Goal: Task Accomplishment & Management: Complete application form

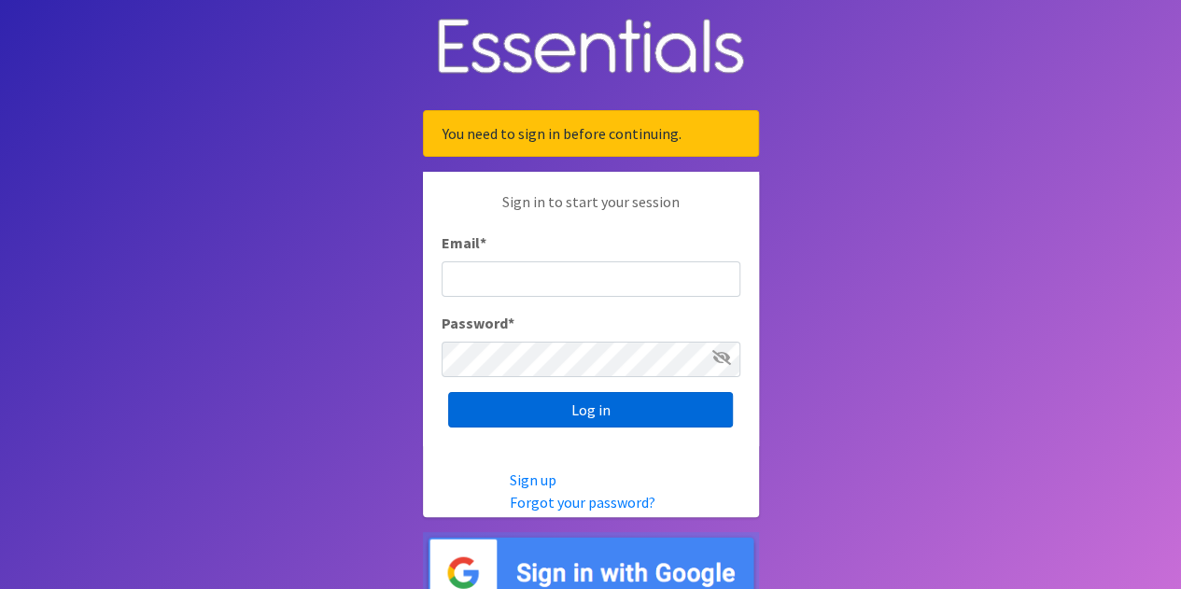
type input "[EMAIL_ADDRESS][DOMAIN_NAME]"
click at [588, 407] on input "Log in" at bounding box center [590, 409] width 285 height 35
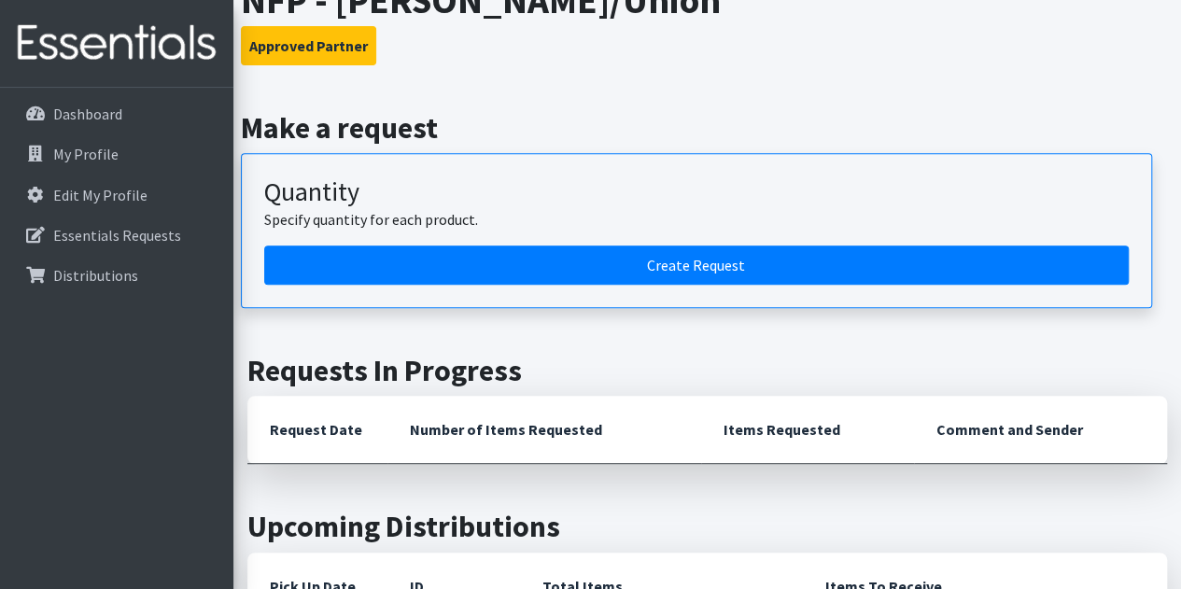
scroll to position [414, 0]
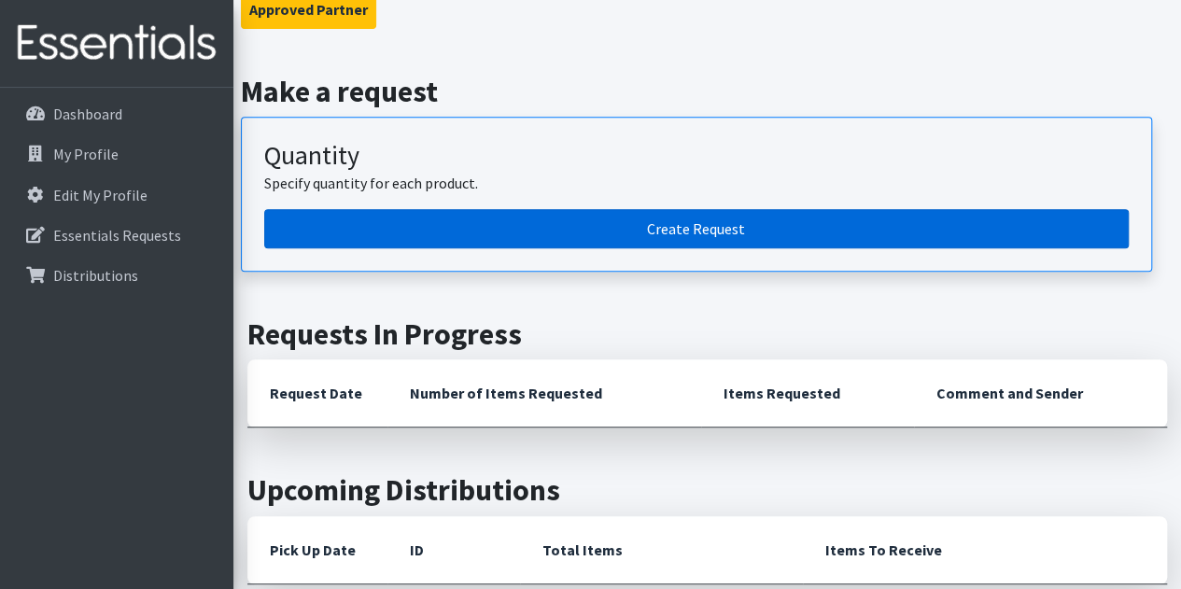
click at [923, 219] on link "Create Request" at bounding box center [696, 228] width 865 height 39
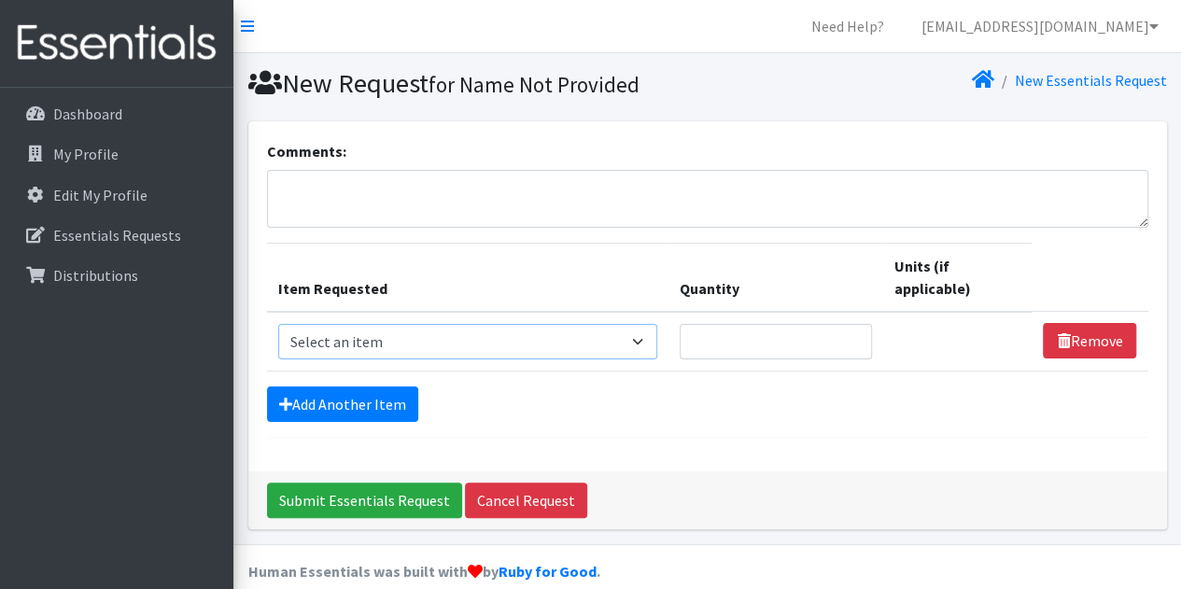
click at [592, 344] on select "Select an item # of Children this order will serve # of Individuals Living in H…" at bounding box center [468, 341] width 380 height 35
select select "13431"
click at [278, 324] on select "Select an item # of Children this order will serve # of Individuals Living in H…" at bounding box center [468, 341] width 380 height 35
click at [855, 337] on input "1" at bounding box center [776, 341] width 192 height 35
click at [1002, 423] on form "Comments: Item Requested Quantity Units (if applicable) Item Requested Select a…" at bounding box center [708, 289] width 882 height 298
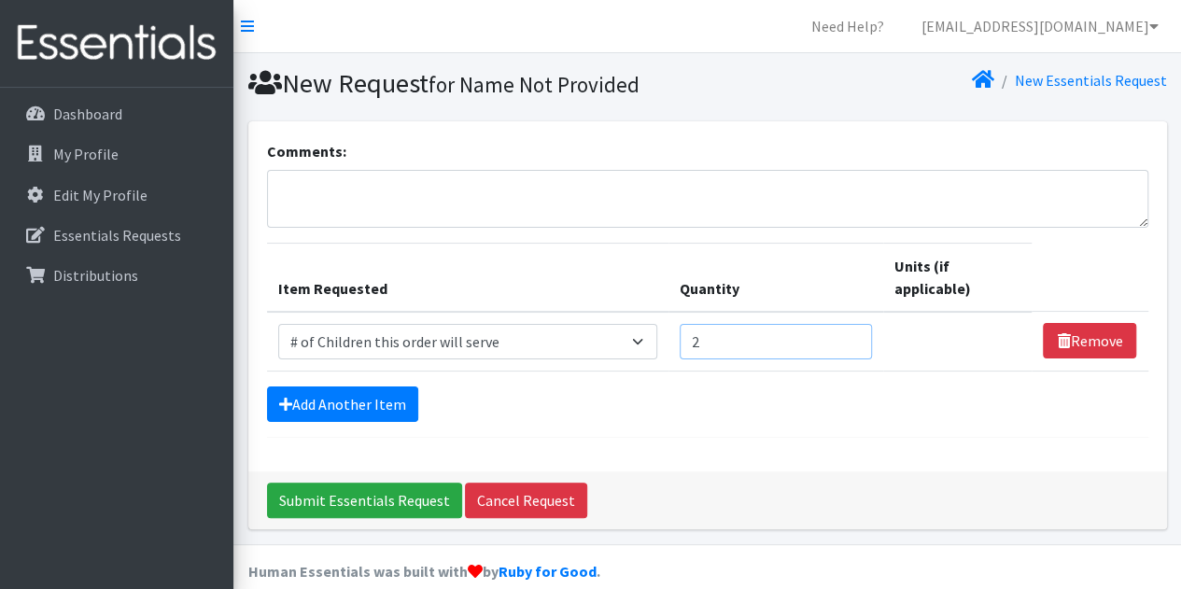
type input "2"
click at [854, 331] on input "2" at bounding box center [776, 341] width 192 height 35
click at [299, 403] on link "Add Another Item" at bounding box center [342, 404] width 151 height 35
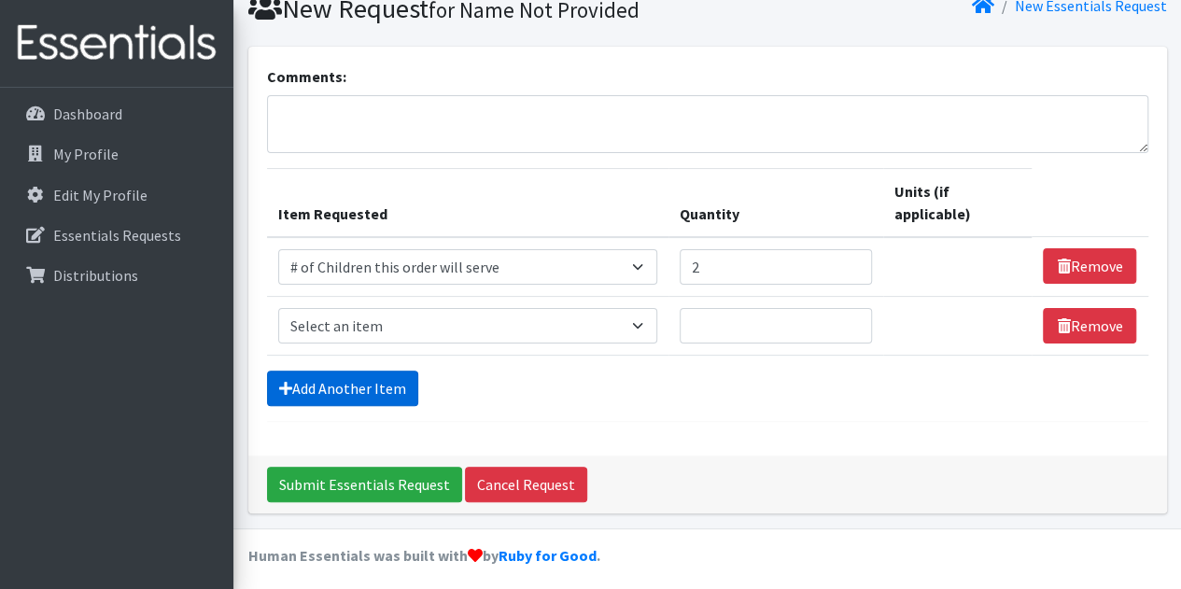
scroll to position [80, 0]
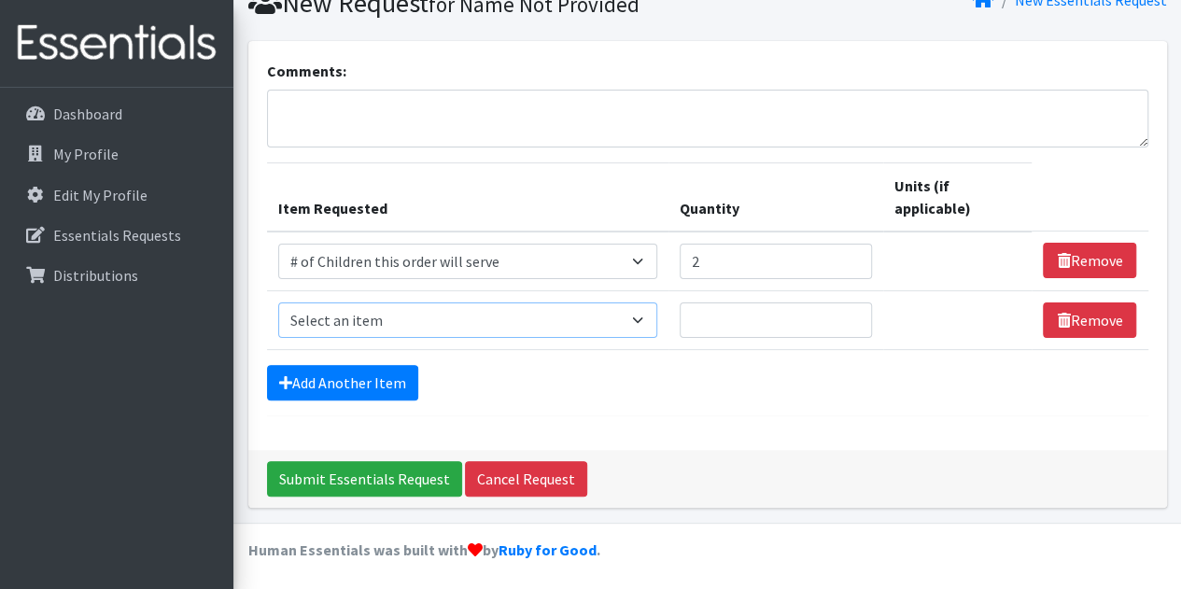
click at [652, 317] on select "Select an item # of Children this order will serve # of Individuals Living in H…" at bounding box center [468, 320] width 380 height 35
select select "6076"
click at [278, 303] on select "Select an item # of Children this order will serve # of Individuals Living in H…" at bounding box center [468, 320] width 380 height 35
click at [774, 323] on input "Quantity" at bounding box center [776, 320] width 192 height 35
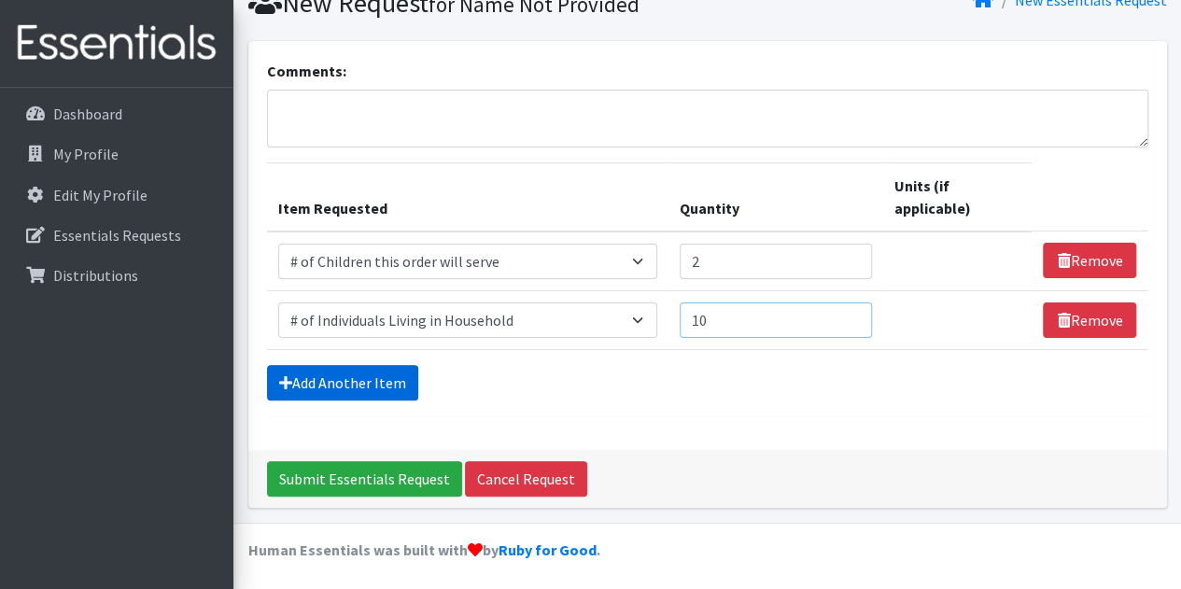
type input "10"
click at [364, 388] on link "Add Another Item" at bounding box center [342, 382] width 151 height 35
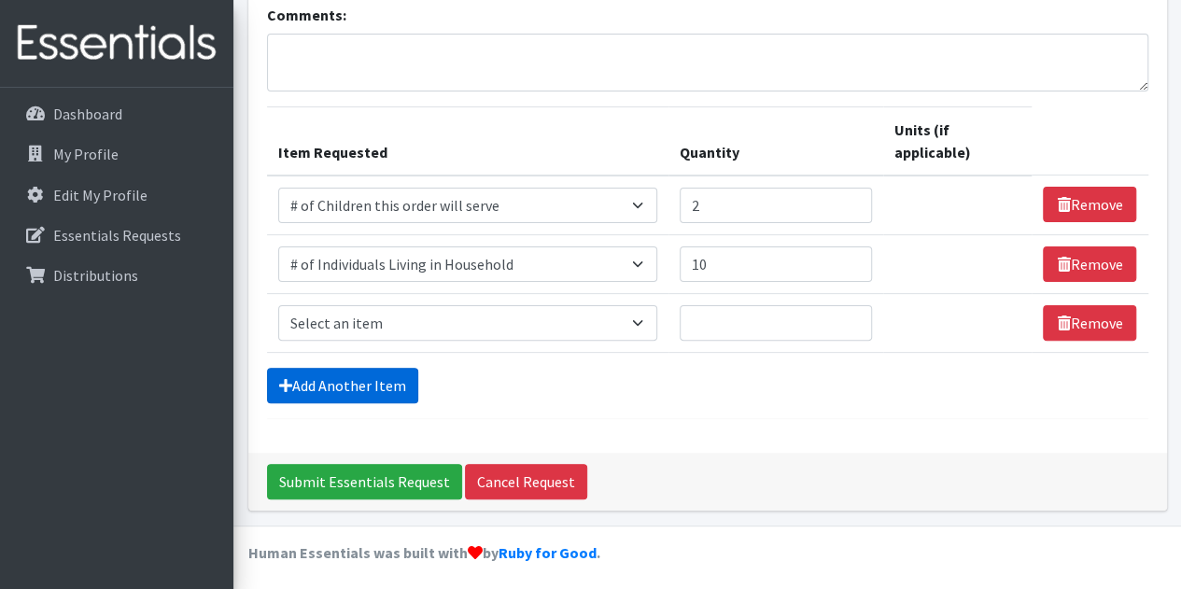
scroll to position [138, 0]
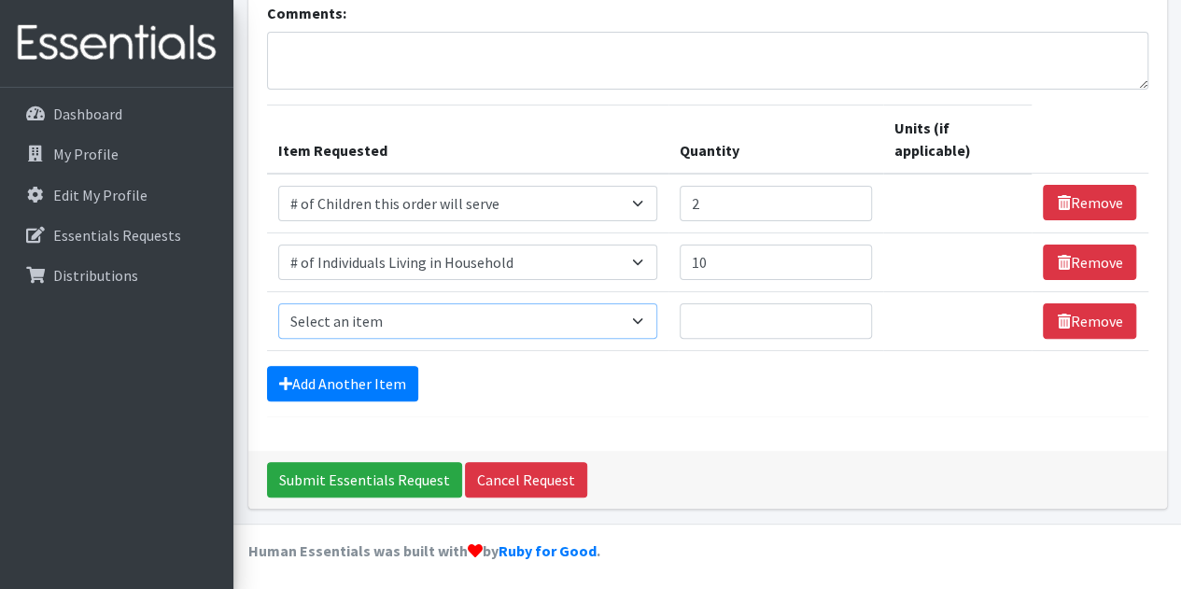
click at [501, 316] on select "Select an item # of Children this order will serve # of Individuals Living in H…" at bounding box center [468, 321] width 380 height 35
select select "11425"
click at [278, 304] on select "Select an item # of Children this order will serve # of Individuals Living in H…" at bounding box center [468, 321] width 380 height 35
type input "1"
click at [854, 310] on input "1" at bounding box center [776, 321] width 192 height 35
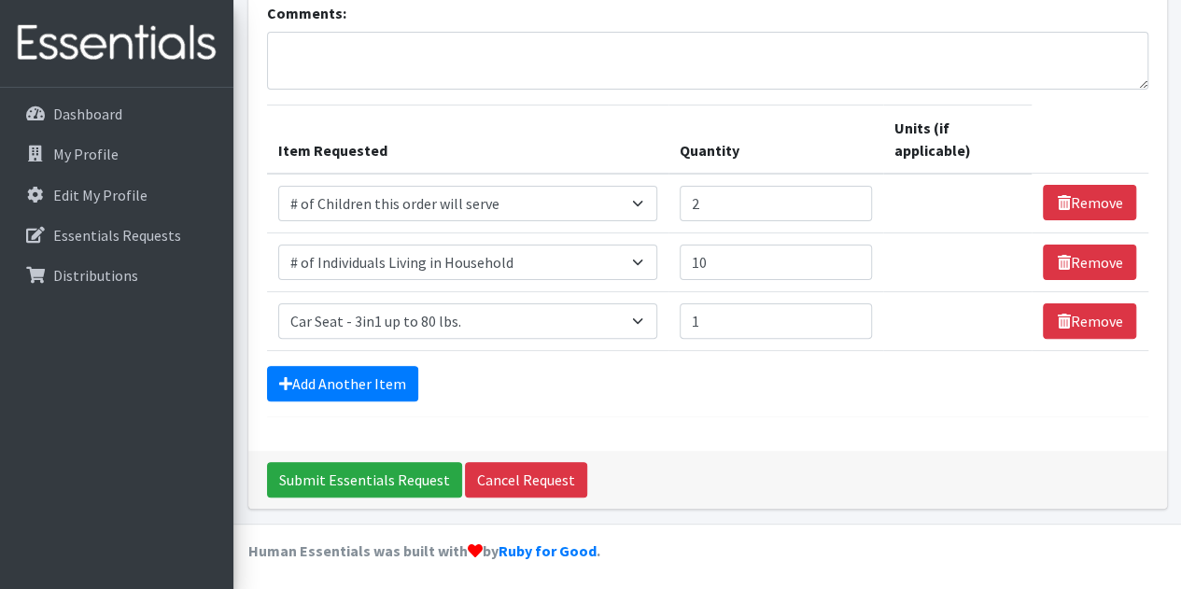
click at [708, 427] on div "Comments: Item Requested Quantity Units (if applicable) Item Requested Select a…" at bounding box center [707, 217] width 919 height 468
click at [342, 382] on link "Add Another Item" at bounding box center [342, 383] width 151 height 35
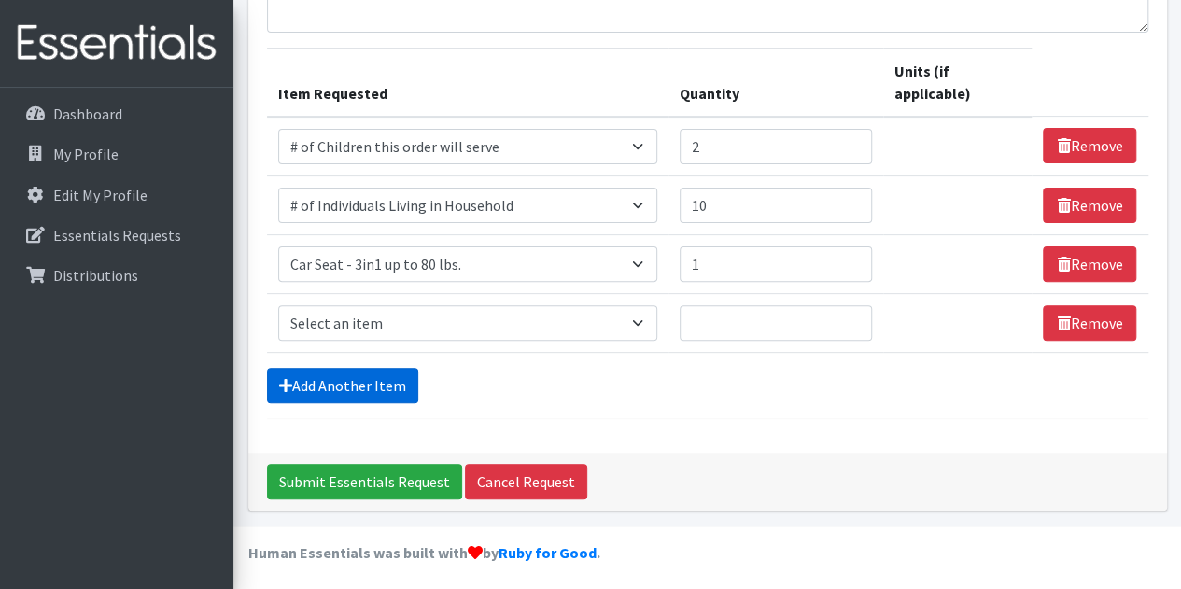
scroll to position [197, 0]
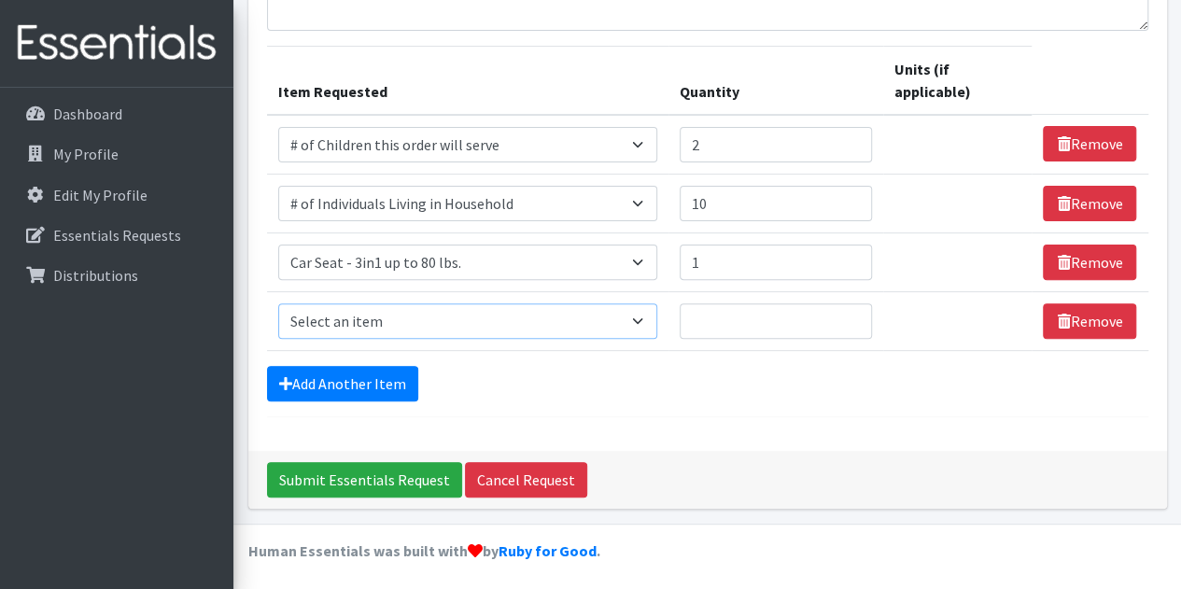
click at [601, 332] on select "Select an item # of Children this order will serve # of Individuals Living in H…" at bounding box center [468, 321] width 380 height 35
select select "1969"
click at [278, 304] on select "Select an item # of Children this order will serve # of Individuals Living in H…" at bounding box center [468, 321] width 380 height 35
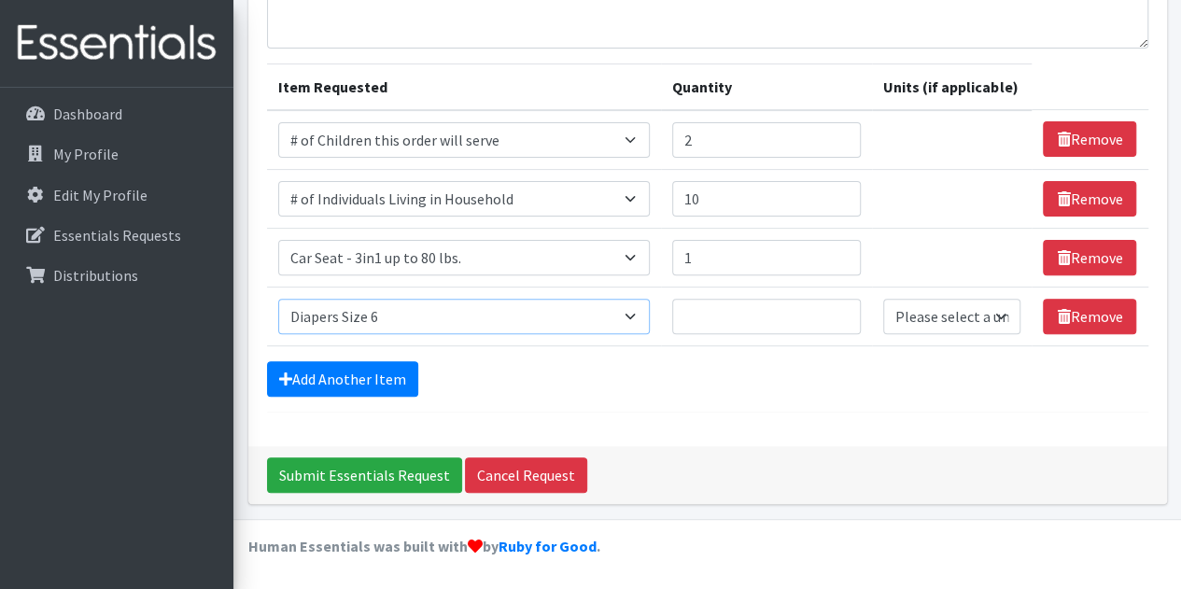
scroll to position [175, 0]
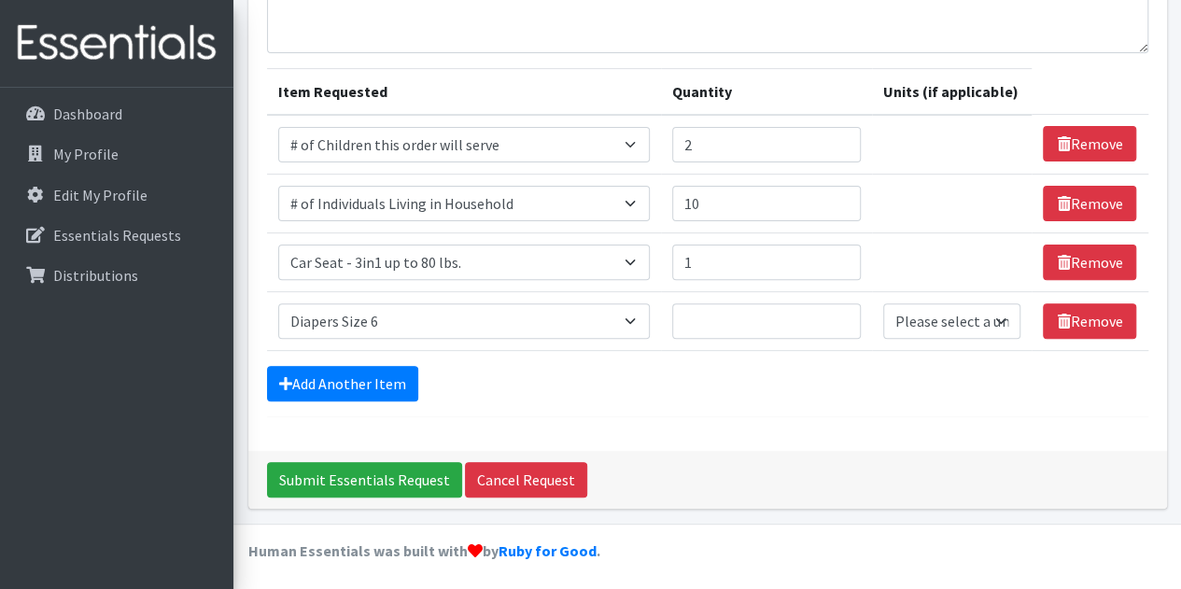
click at [786, 378] on div "Add Another Item" at bounding box center [708, 383] width 882 height 35
click at [966, 315] on select "Please select a unit units Packs" at bounding box center [952, 321] width 137 height 35
select select "Pack"
click at [884, 304] on select "Please select a unit units Packs" at bounding box center [952, 321] width 137 height 35
click at [820, 305] on input "Quantity" at bounding box center [766, 321] width 189 height 35
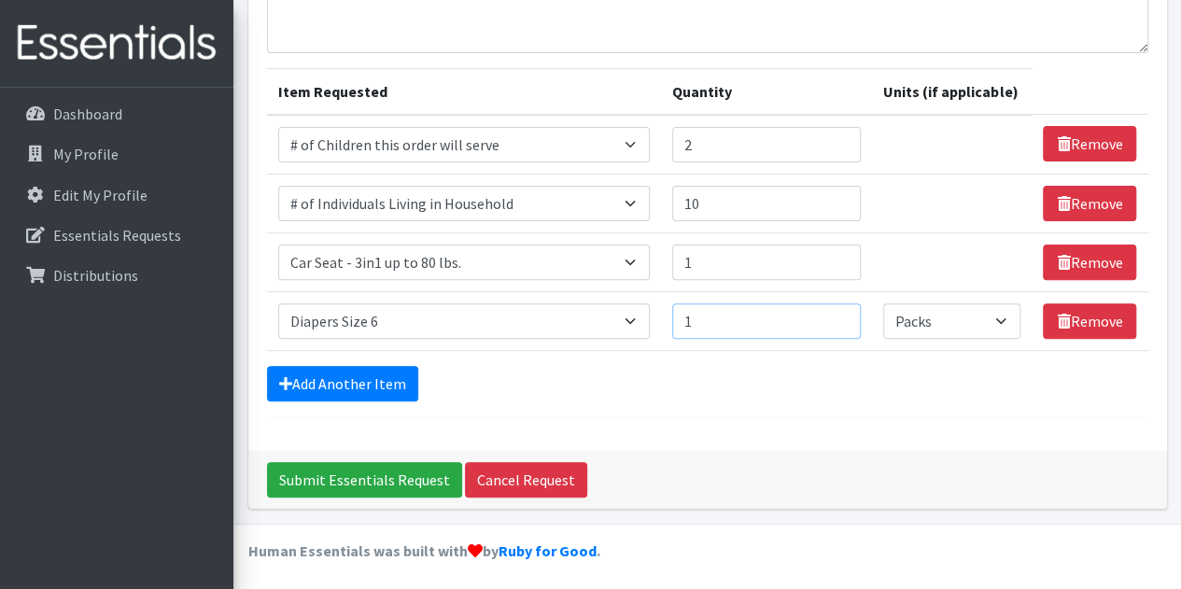
click at [842, 311] on input "1" at bounding box center [766, 321] width 189 height 35
type input "2"
click at [842, 311] on input "2" at bounding box center [766, 321] width 189 height 35
click at [829, 422] on div "Comments: Item Requested Quantity Units (if applicable) Item Requested Select a…" at bounding box center [707, 199] width 919 height 504
click at [342, 387] on link "Add Another Item" at bounding box center [342, 383] width 151 height 35
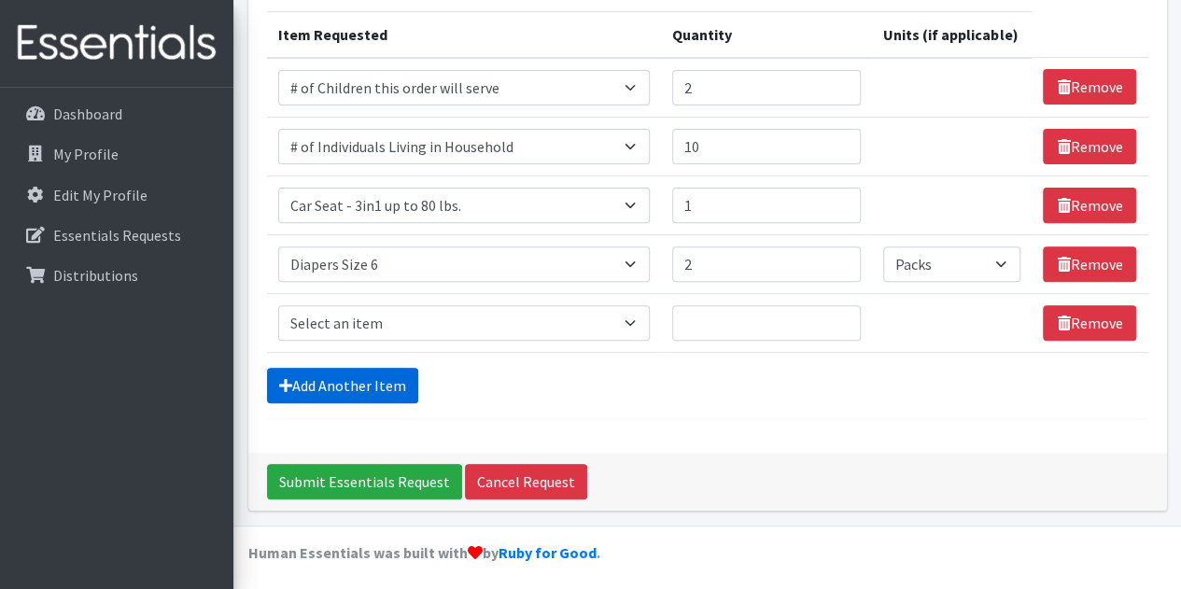
scroll to position [233, 0]
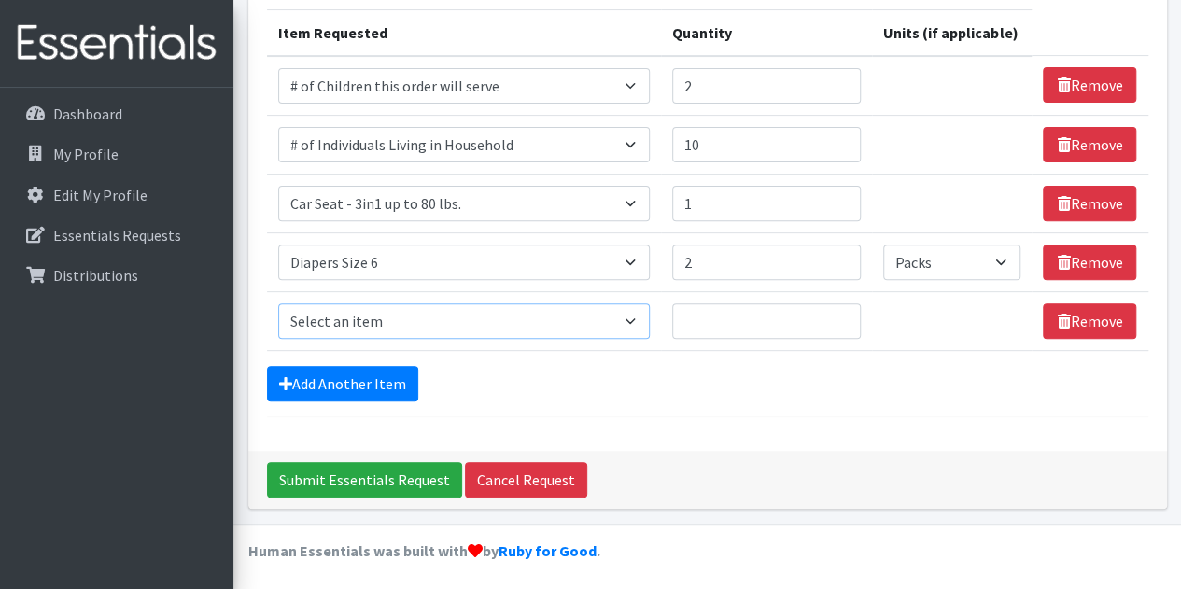
click at [641, 322] on select "Select an item # of Children this order will serve # of Individuals Living in H…" at bounding box center [464, 321] width 373 height 35
select select "5726"
click at [278, 304] on select "Select an item # of Children this order will serve # of Individuals Living in H…" at bounding box center [464, 321] width 373 height 35
click at [845, 313] on input "1" at bounding box center [766, 321] width 189 height 35
type input "2"
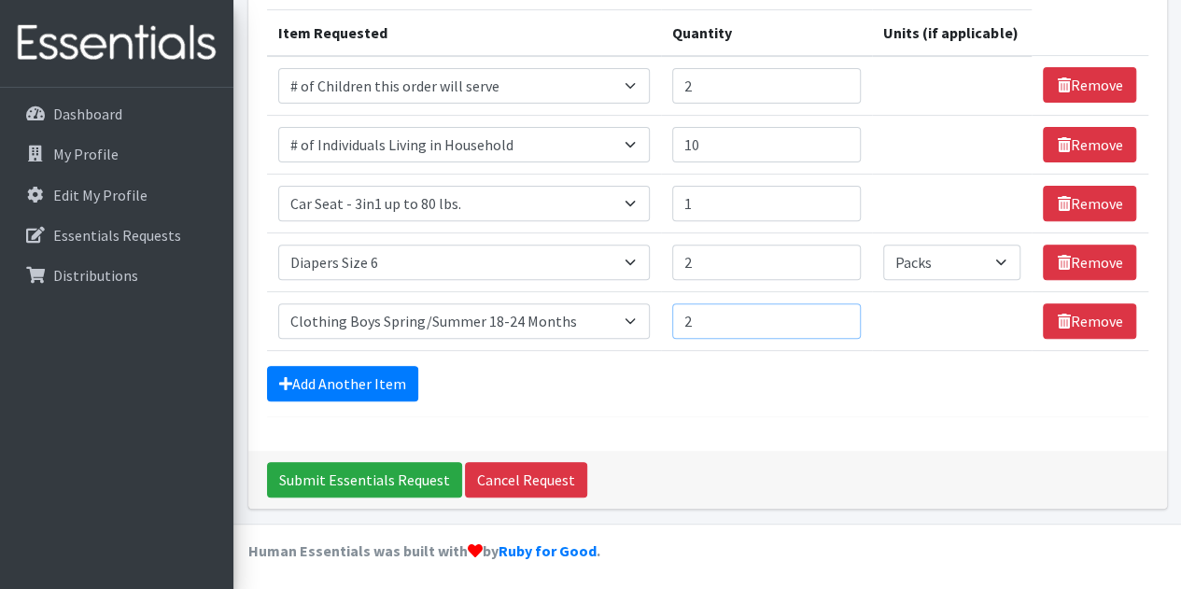
click at [845, 313] on input "2" at bounding box center [766, 321] width 189 height 35
click at [332, 381] on link "Add Another Item" at bounding box center [342, 383] width 151 height 35
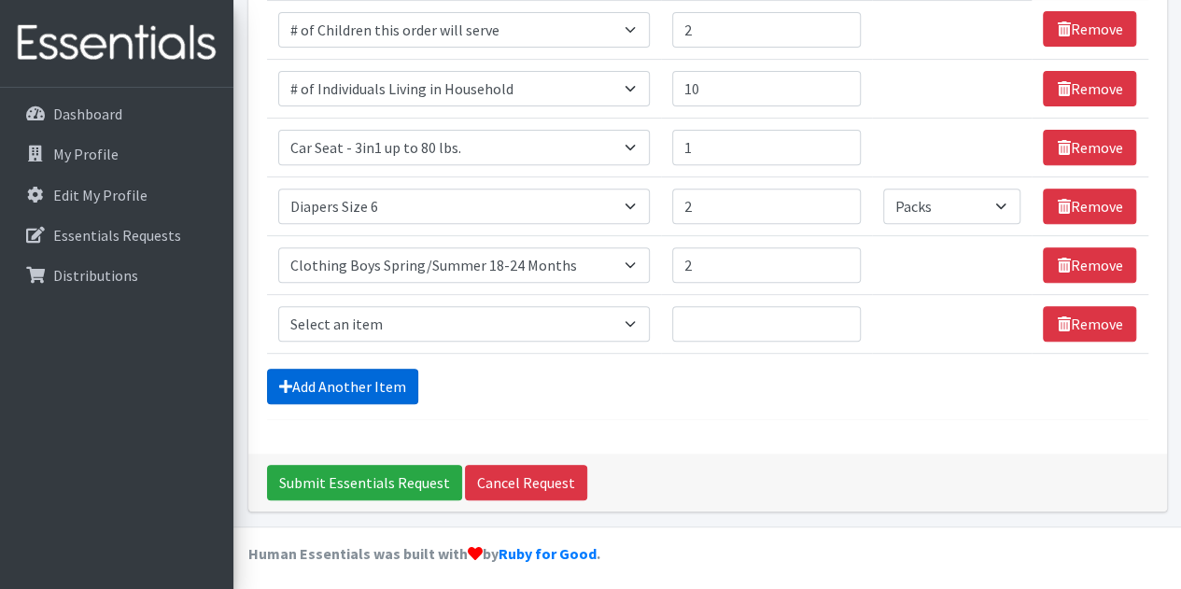
scroll to position [291, 0]
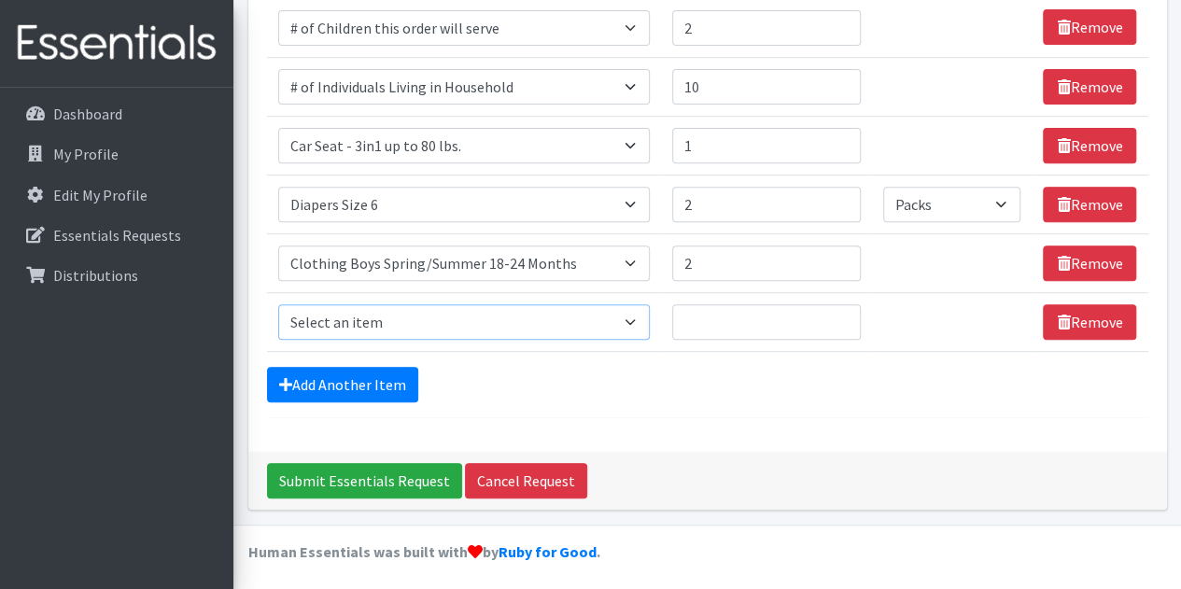
click at [638, 318] on select "Select an item # of Children this order will serve # of Individuals Living in H…" at bounding box center [464, 321] width 373 height 35
select select "5659"
click at [278, 304] on select "Select an item # of Children this order will serve # of Individuals Living in H…" at bounding box center [464, 321] width 373 height 35
click at [844, 315] on input "1" at bounding box center [766, 321] width 189 height 35
type input "2"
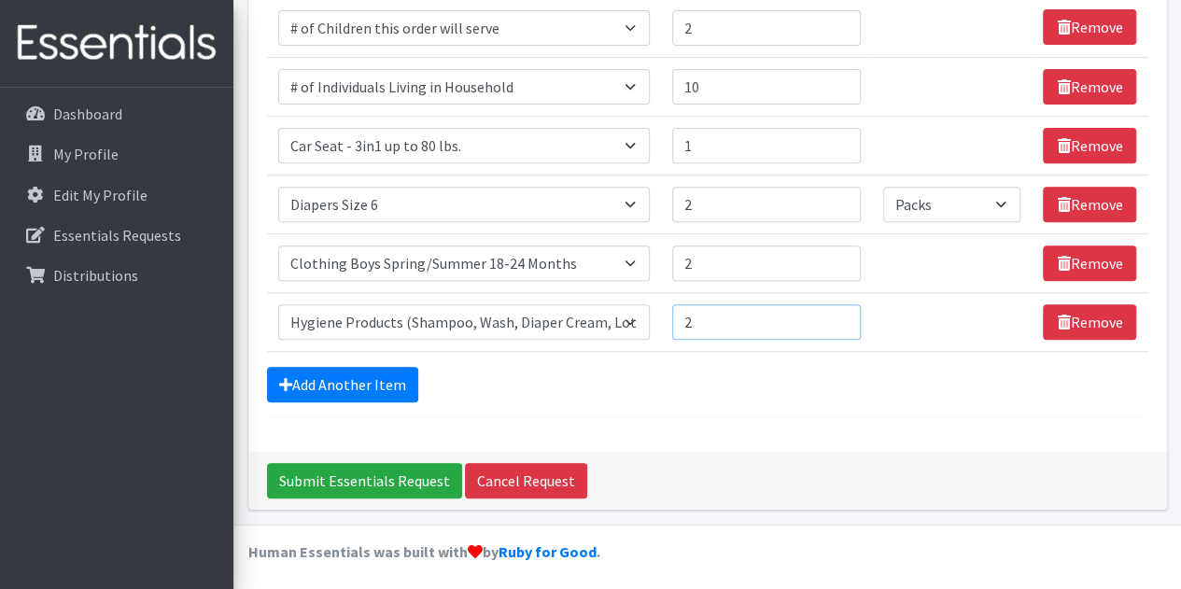
click at [844, 315] on input "2" at bounding box center [766, 321] width 189 height 35
click at [865, 404] on form "Comments: Item Requested Quantity Units (if applicable) Item Requested Select a…" at bounding box center [708, 134] width 882 height 570
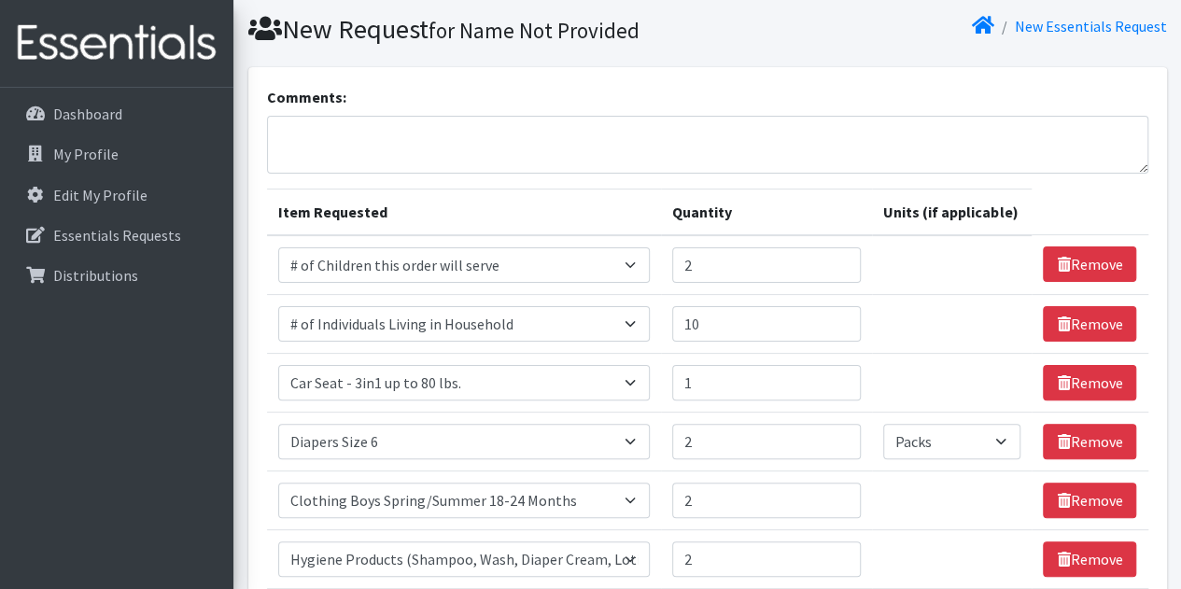
scroll to position [41, 0]
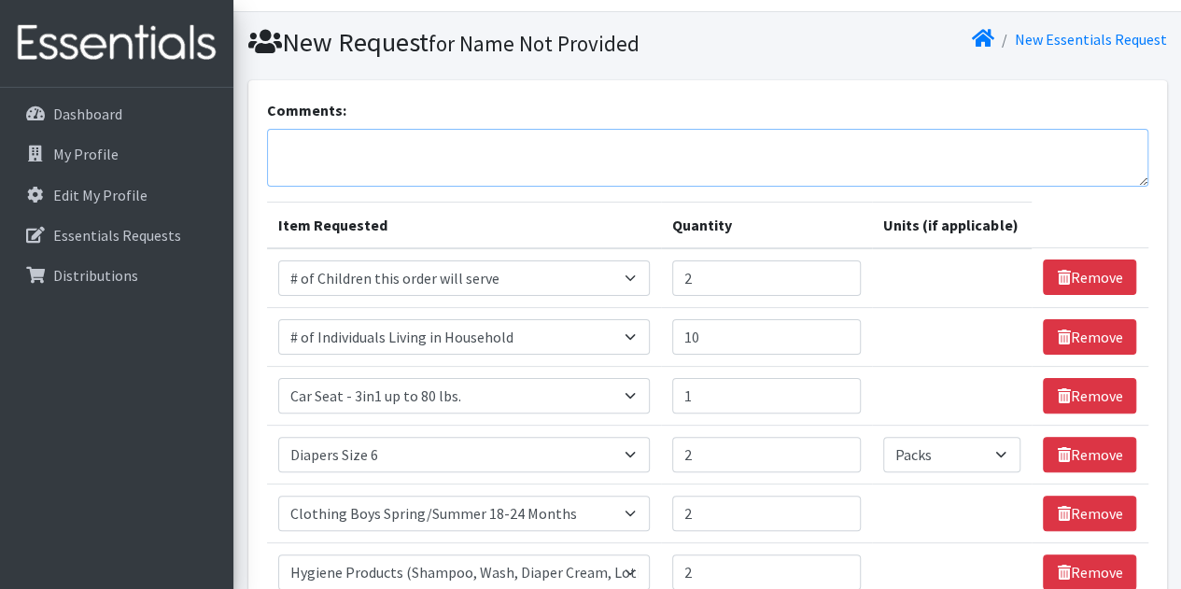
click at [464, 151] on textarea "Comments:" at bounding box center [708, 158] width 882 height 58
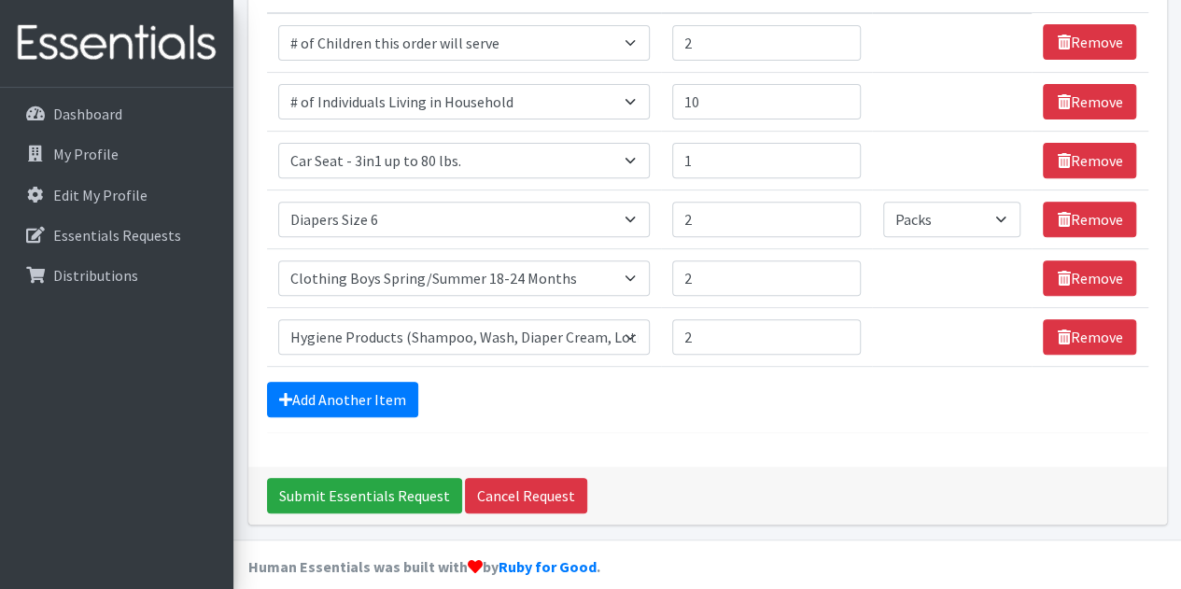
scroll to position [291, 0]
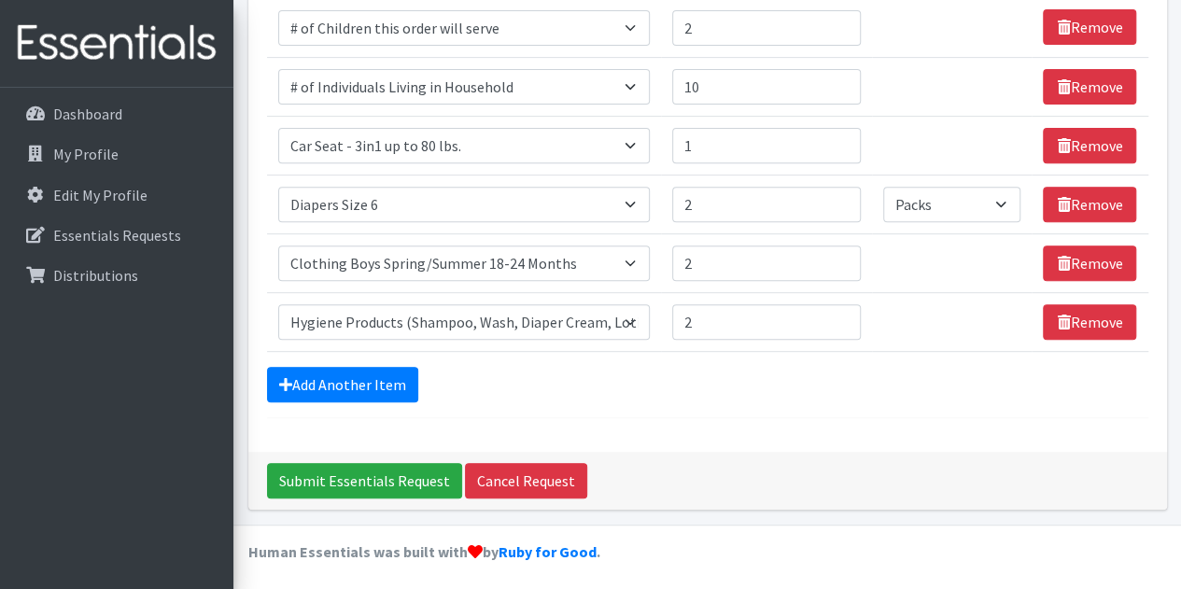
type textarea "[PERSON_NAME] - [PHONE_NUMBER] - [EMAIL_ADDRESS][DOMAIN_NAME]"
click at [390, 480] on input "Submit Essentials Request" at bounding box center [364, 480] width 195 height 35
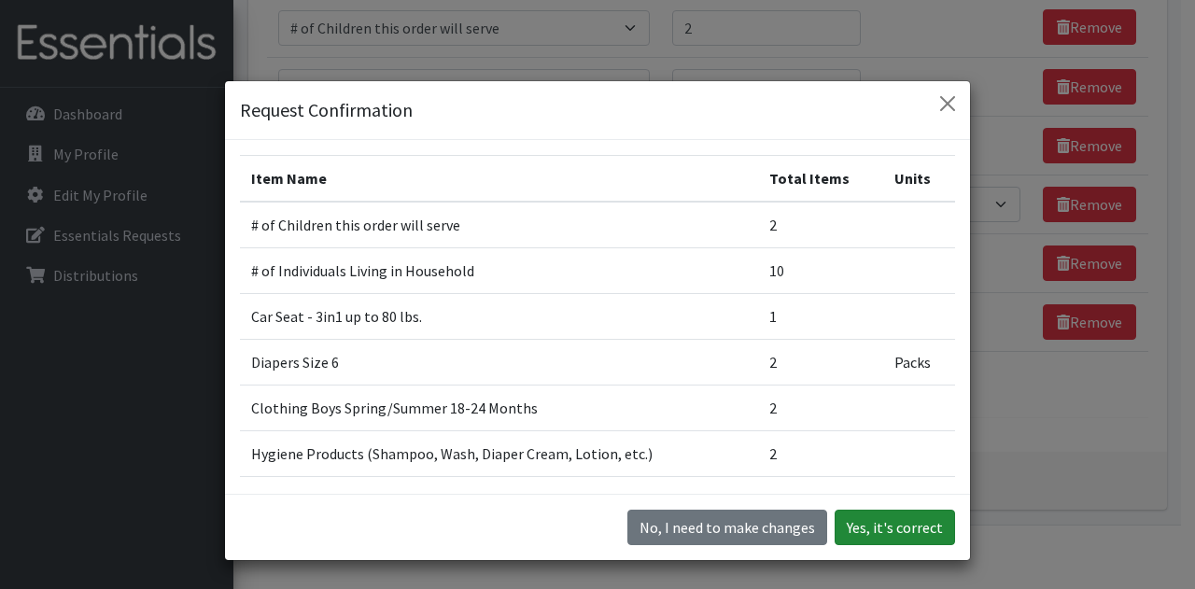
click at [883, 526] on button "Yes, it's correct" at bounding box center [895, 527] width 120 height 35
